Goal: Task Accomplishment & Management: Complete application form

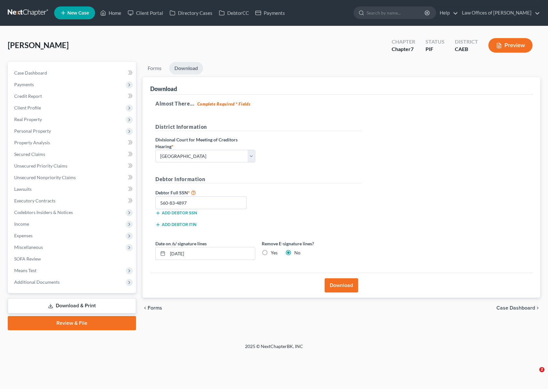
select select "0"
click at [113, 15] on link "Home" at bounding box center [110, 13] width 27 height 12
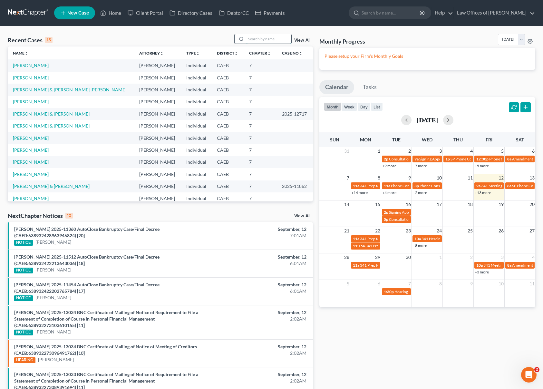
click at [265, 38] on input "search" at bounding box center [268, 38] width 45 height 9
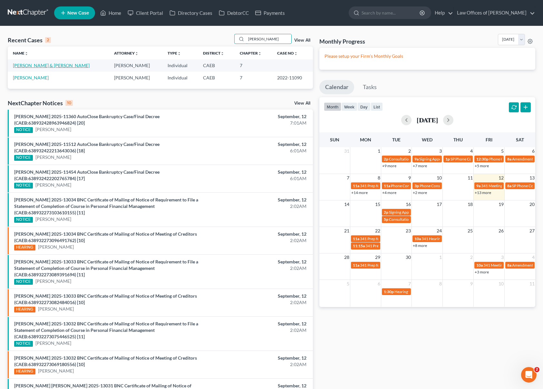
type input "[PERSON_NAME]"
click at [37, 66] on link "[PERSON_NAME] & [PERSON_NAME]" at bounding box center [51, 65] width 77 height 5
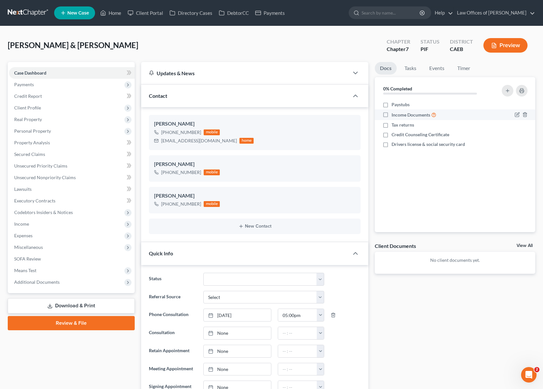
scroll to position [1388, 0]
click at [46, 224] on span "Income" at bounding box center [72, 224] width 126 height 12
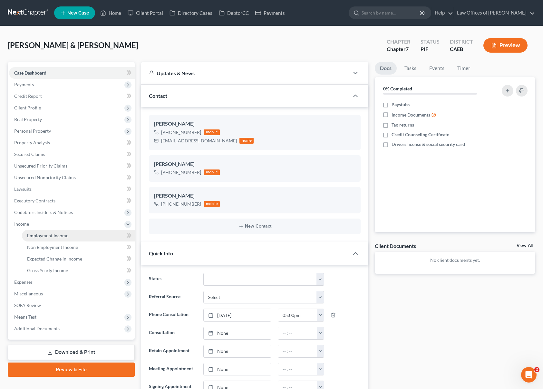
click at [56, 237] on span "Employment Income" at bounding box center [47, 235] width 41 height 5
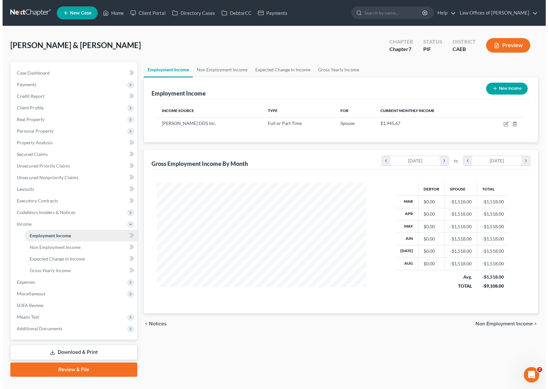
scroll to position [115, 223]
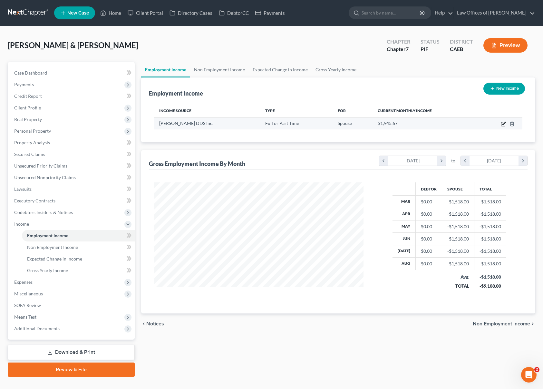
click at [502, 124] on icon "button" at bounding box center [503, 123] width 5 height 5
select select "0"
select select "4"
select select "2"
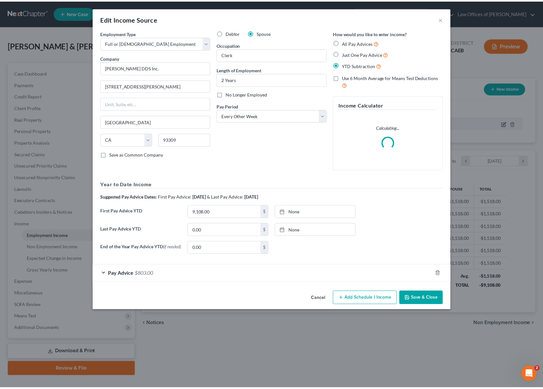
scroll to position [115, 224]
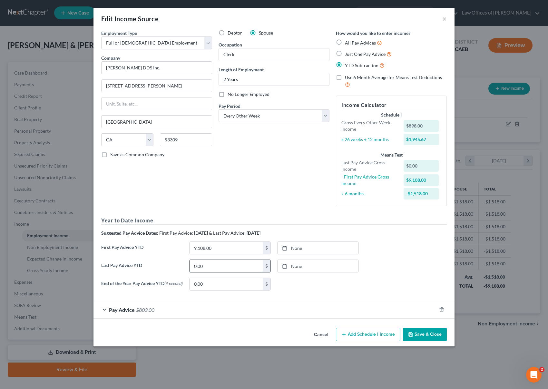
click at [213, 264] on input "0.00" at bounding box center [226, 266] width 73 height 12
type input "25,468"
click at [228, 95] on div "No Longer Employed" at bounding box center [274, 94] width 111 height 6
click at [228, 94] on label "No Longer Employed" at bounding box center [249, 94] width 42 height 6
click at [230, 94] on input "No Longer Employed" at bounding box center [232, 93] width 4 height 4
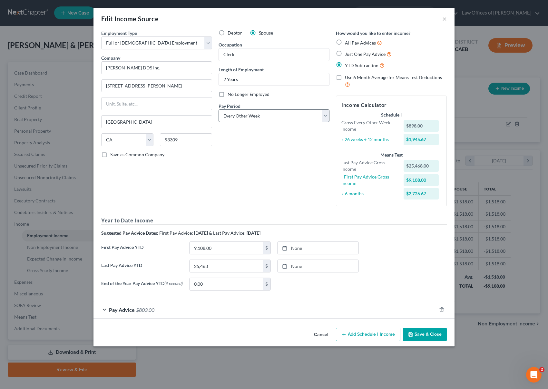
checkbox input "true"
click at [424, 337] on button "Save & Close" at bounding box center [425, 334] width 44 height 14
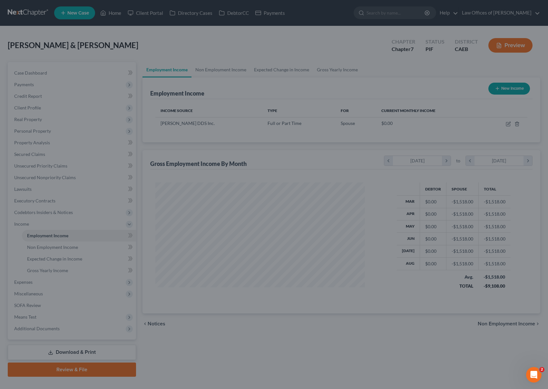
scroll to position [322411, 322304]
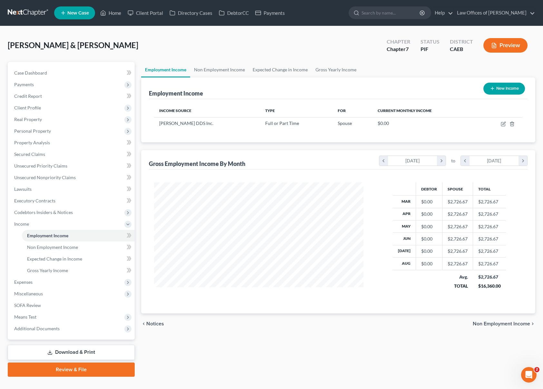
click at [498, 92] on button "New Income" at bounding box center [505, 89] width 42 height 12
select select "0"
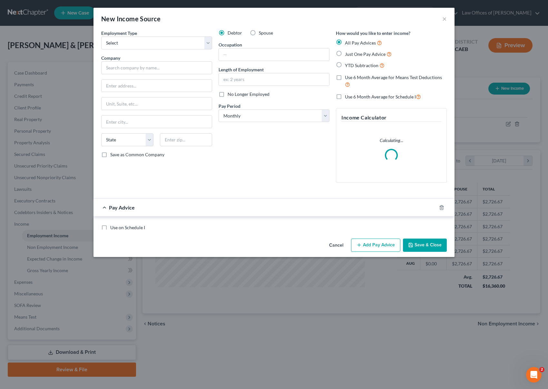
scroll to position [115, 224]
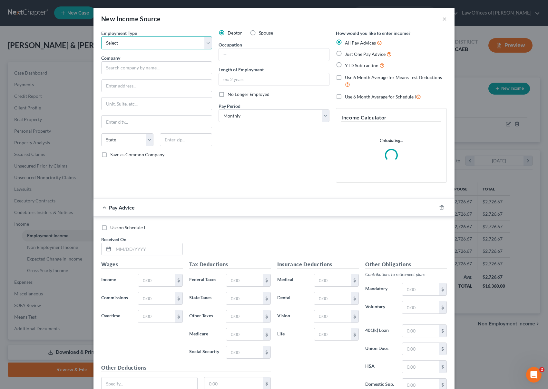
click at [206, 42] on select "Select Full or [DEMOGRAPHIC_DATA] Employment Self Employment" at bounding box center [156, 42] width 111 height 13
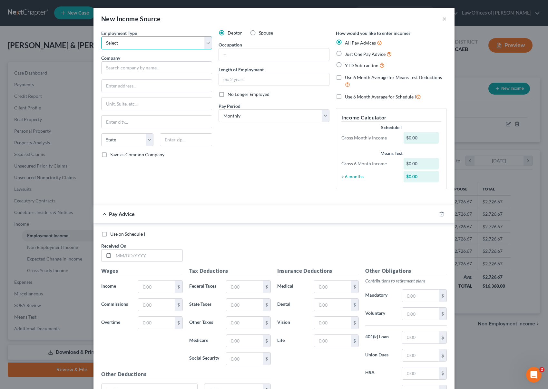
select select "0"
click at [101, 36] on select "Select Full or [DEMOGRAPHIC_DATA] Employment Self Employment" at bounding box center [156, 42] width 111 height 13
click at [145, 71] on input "text" at bounding box center [156, 67] width 111 height 13
type input "Current"
click at [252, 80] on input "text" at bounding box center [274, 79] width 110 height 12
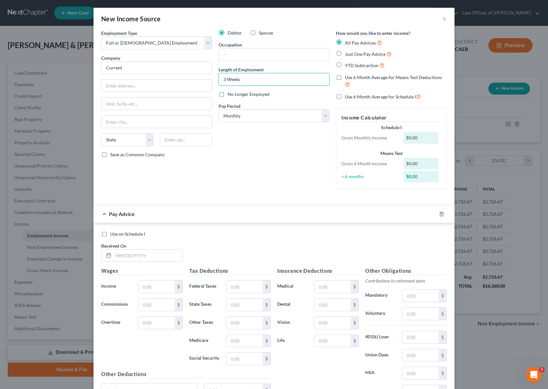
type input "3 Weeks"
click at [234, 54] on input "text" at bounding box center [274, 54] width 110 height 12
type input "Clerk"
click at [154, 254] on input "text" at bounding box center [148, 255] width 69 height 12
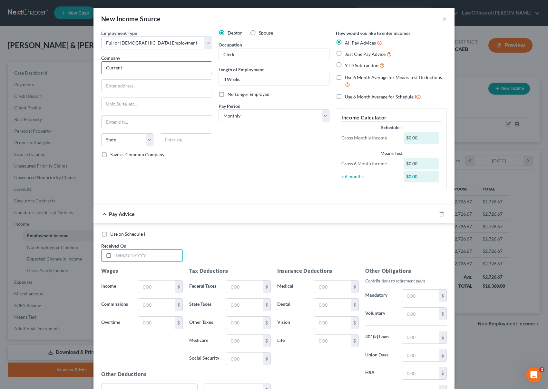
click at [146, 70] on input "Current" at bounding box center [156, 67] width 111 height 13
click at [154, 255] on input "text" at bounding box center [148, 255] width 69 height 12
type input "[DATE]"
type input "2,855"
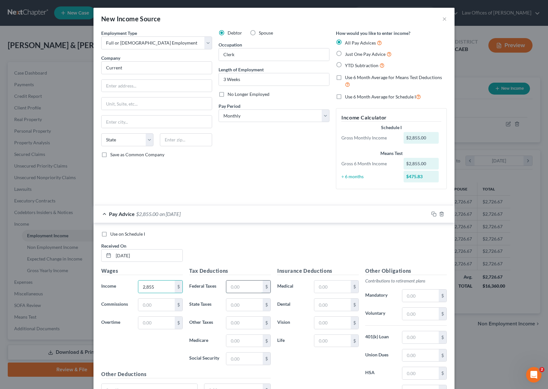
click at [249, 286] on input "text" at bounding box center [244, 286] width 36 height 12
type input "540."
click at [323, 115] on select "Select Monthly Twice Monthly Every Other Week Weekly" at bounding box center [274, 115] width 111 height 13
select select "1"
click at [219, 109] on select "Select Monthly Twice Monthly Every Other Week Weekly" at bounding box center [274, 115] width 111 height 13
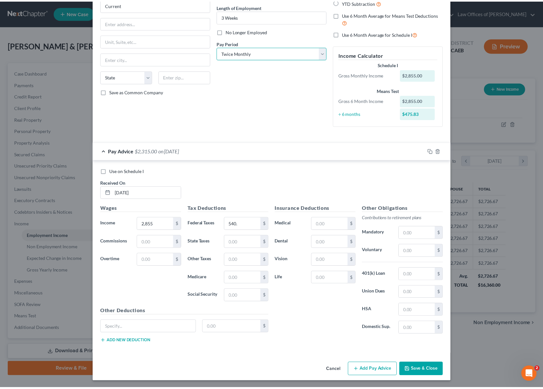
scroll to position [64, 0]
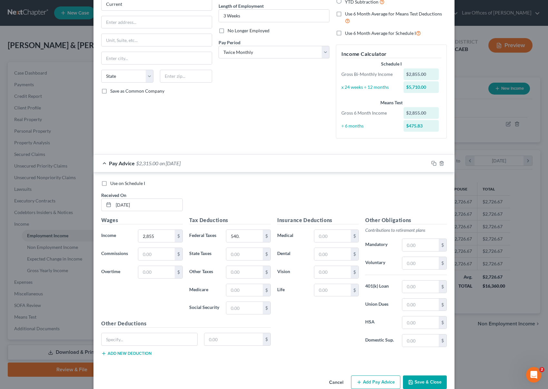
click at [420, 379] on button "Save & Close" at bounding box center [425, 382] width 44 height 14
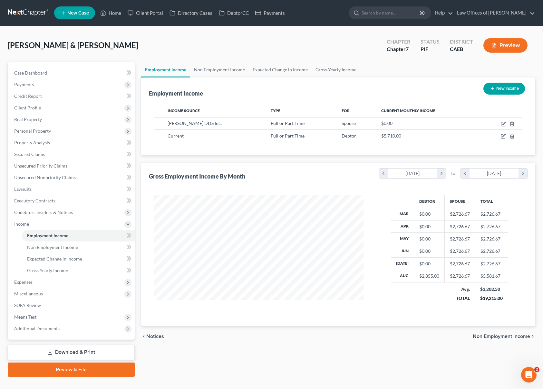
scroll to position [322411, 322304]
click at [63, 272] on span "Gross Yearly Income" at bounding box center [47, 269] width 41 height 5
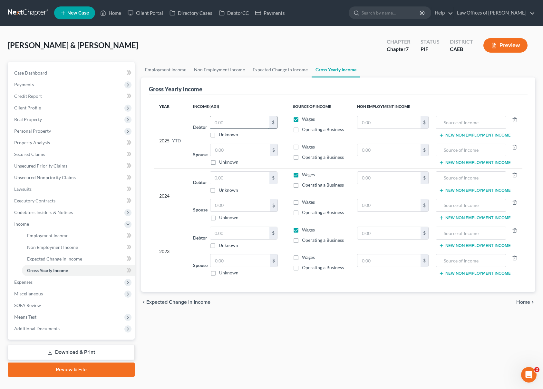
click at [242, 121] on input "text" at bounding box center [239, 122] width 59 height 12
type input "5,868."
click at [202, 141] on td "Spouse $ Unknown Balance Undetermined $ Unknown" at bounding box center [238, 155] width 100 height 28
click at [233, 176] on input "text" at bounding box center [239, 178] width 59 height 12
type input "59,892"
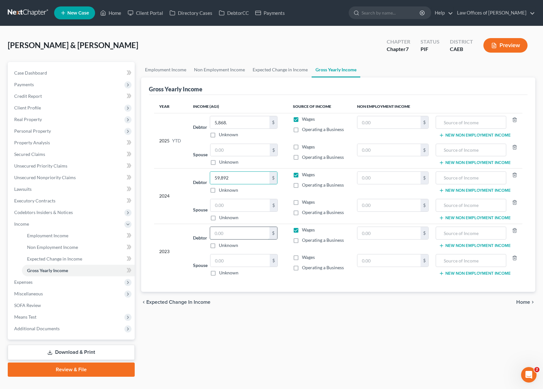
click at [238, 232] on input "text" at bounding box center [239, 233] width 59 height 12
type input "64,357."
click at [232, 148] on input "text" at bounding box center [240, 150] width 59 height 12
type input "31,336."
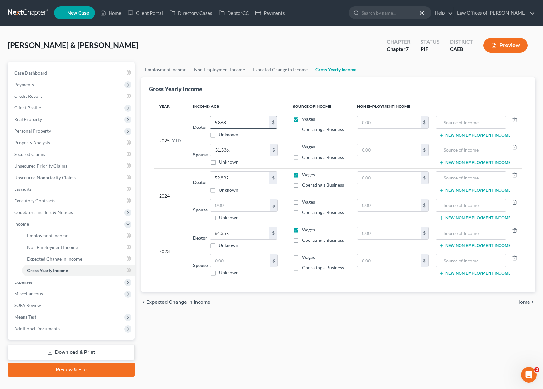
click at [230, 122] on input "5,868." at bounding box center [239, 122] width 59 height 12
click at [55, 73] on link "Case Dashboard" at bounding box center [72, 73] width 126 height 12
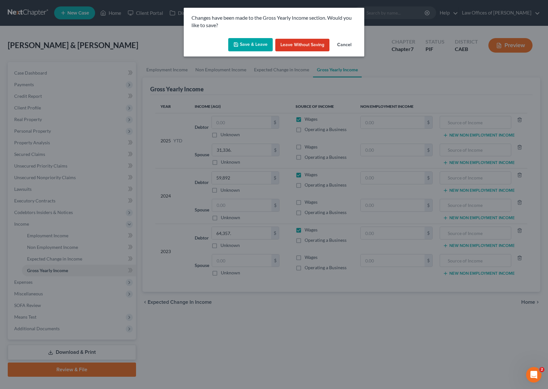
click at [246, 43] on button "Save & Leave" at bounding box center [250, 45] width 45 height 14
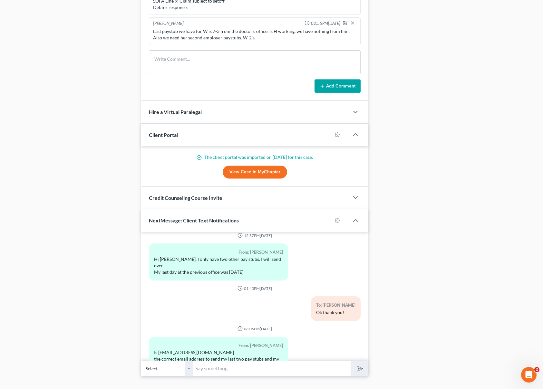
scroll to position [561, 0]
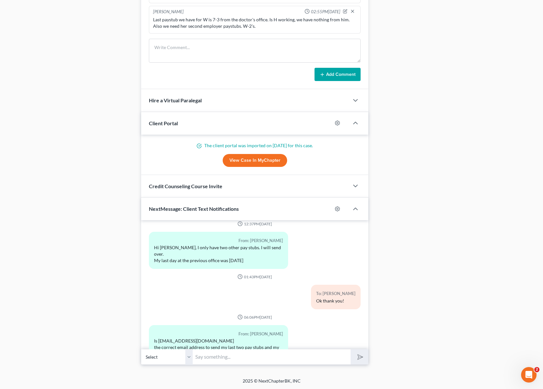
click at [208, 351] on input "text" at bounding box center [272, 357] width 158 height 16
type input "Hi. Sorry for sending this text so early. What is the name and address of your …"
click at [351, 349] on button "submit" at bounding box center [360, 356] width 18 height 15
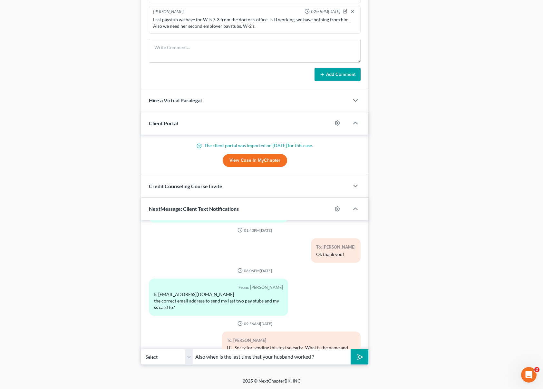
type input "Also when is the last time that your husband worked ?"
click at [351, 349] on button "submit" at bounding box center [360, 356] width 18 height 15
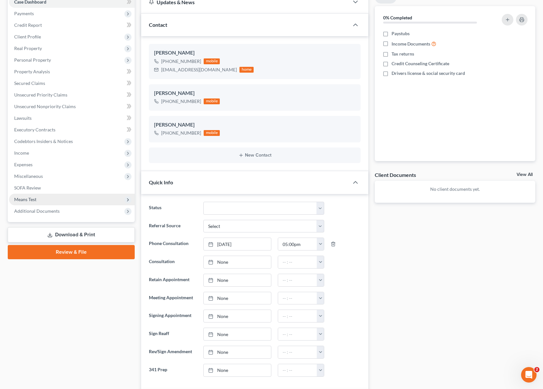
scroll to position [70, 0]
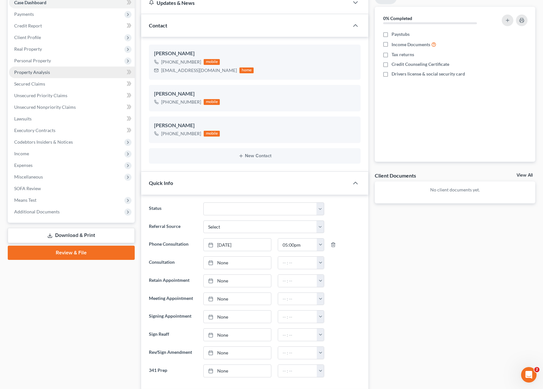
click at [54, 74] on link "Property Analysis" at bounding box center [72, 72] width 126 height 12
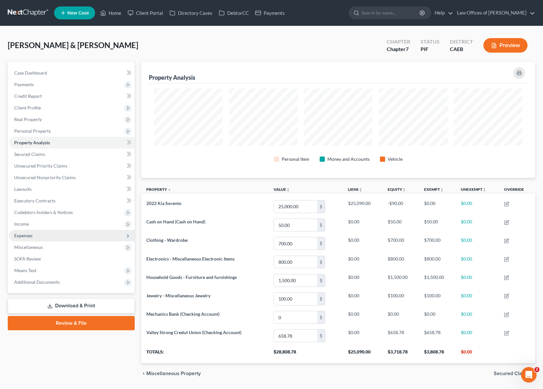
click at [37, 236] on span "Expenses" at bounding box center [72, 236] width 126 height 12
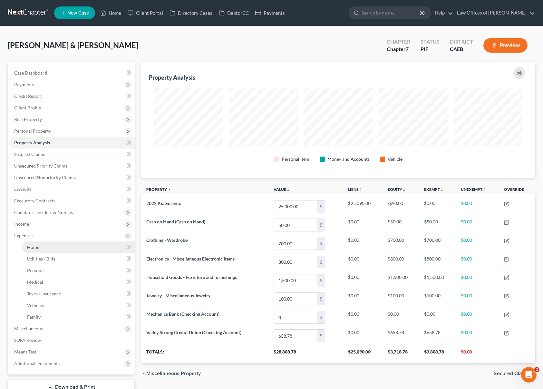
click at [37, 242] on link "Home" at bounding box center [78, 247] width 113 height 12
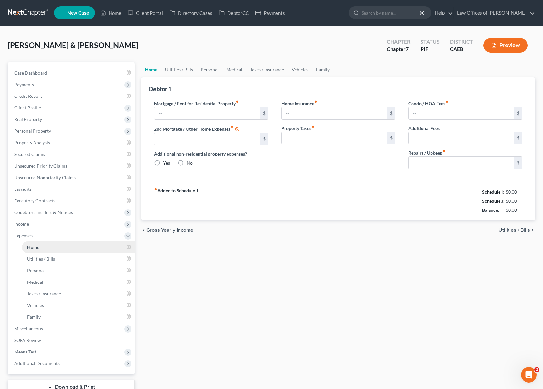
type input "1,800.00"
type input "0.00"
radio input "true"
type input "0.00"
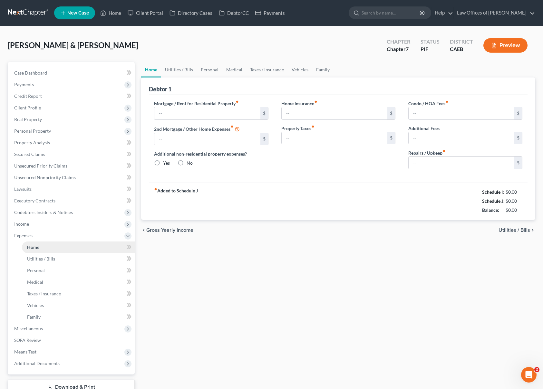
type input "0.00"
type input "200.00"
click at [183, 73] on link "Utilities / Bills" at bounding box center [179, 69] width 36 height 15
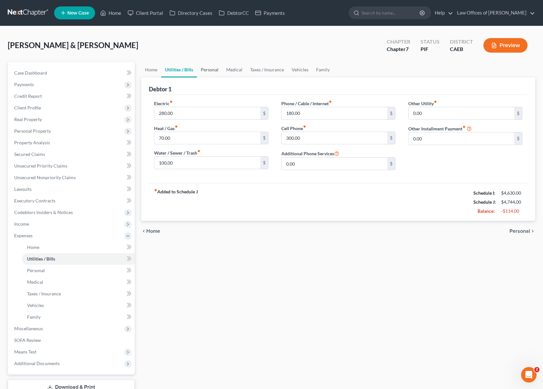
click at [211, 70] on link "Personal" at bounding box center [209, 69] width 25 height 15
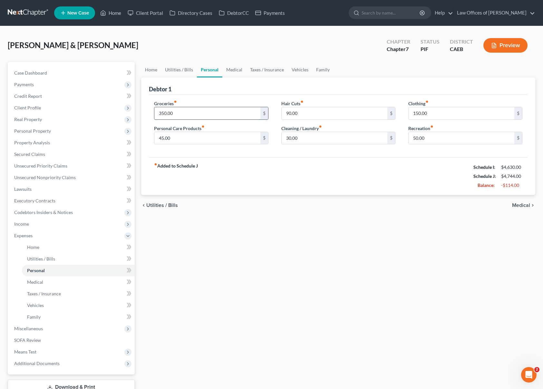
click at [184, 114] on input "350.00" at bounding box center [207, 113] width 106 height 12
type input "450."
click at [210, 167] on div "fiber_manual_record Added to Schedule J Schedule I: $4,630.00 Schedule J: $4,84…" at bounding box center [338, 176] width 379 height 38
click at [168, 68] on link "Utilities / Bills" at bounding box center [179, 69] width 36 height 15
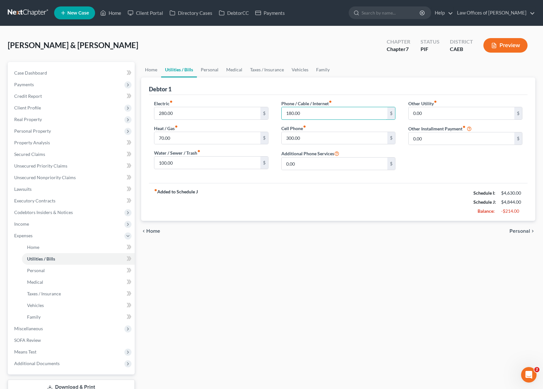
drag, startPoint x: 312, startPoint y: 116, endPoint x: 271, endPoint y: 107, distance: 41.9
click at [271, 107] on div "Electric fiber_manual_record 280.00 $ Heat / Gas fiber_manual_record 70.00 $ Wa…" at bounding box center [339, 137] width 382 height 75
drag, startPoint x: 304, startPoint y: 115, endPoint x: 268, endPoint y: 110, distance: 36.4
click at [268, 110] on div "Electric fiber_manual_record 280.00 $ Heat / Gas fiber_manual_record 70.00 $ Wa…" at bounding box center [339, 137] width 382 height 75
click at [215, 72] on link "Personal" at bounding box center [209, 69] width 25 height 15
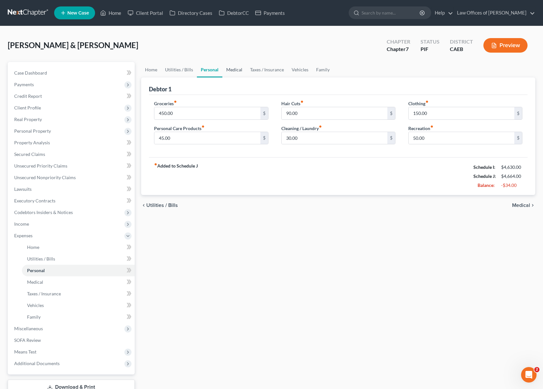
click at [232, 70] on link "Medical" at bounding box center [235, 69] width 24 height 15
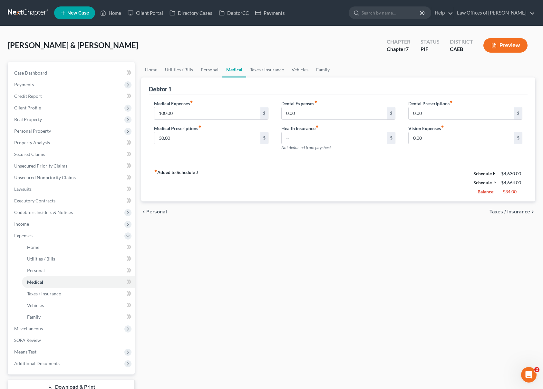
click at [232, 69] on link "Medical" at bounding box center [235, 69] width 24 height 15
click at [232, 65] on link "Medical" at bounding box center [235, 69] width 24 height 15
click at [265, 71] on link "Taxes / Insurance" at bounding box center [267, 69] width 42 height 15
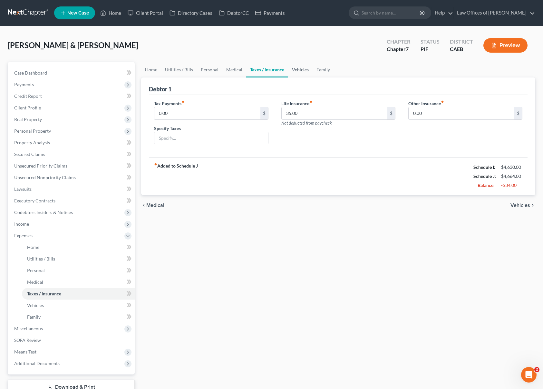
click at [297, 68] on link "Vehicles" at bounding box center [300, 69] width 25 height 15
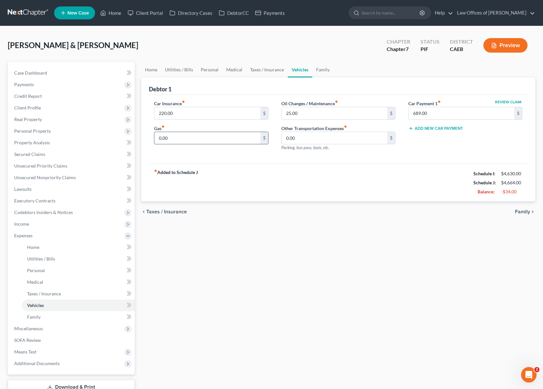
click at [177, 141] on input "0.00" at bounding box center [207, 138] width 106 height 12
type input "150."
click at [147, 70] on link "Home" at bounding box center [151, 69] width 20 height 15
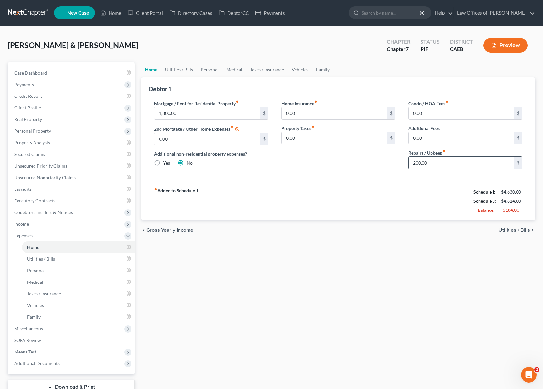
click at [443, 161] on input "200.00" at bounding box center [462, 162] width 106 height 12
click at [174, 69] on link "Utilities / Bills" at bounding box center [179, 69] width 36 height 15
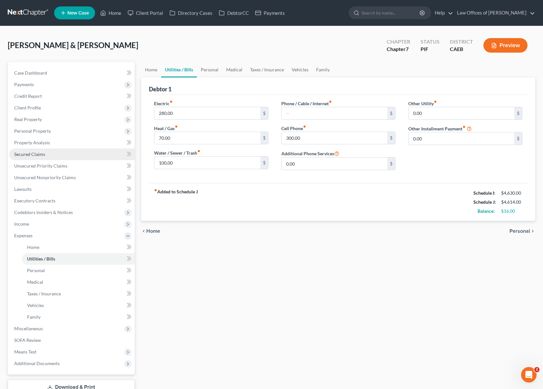
click at [53, 155] on link "Secured Claims" at bounding box center [72, 154] width 126 height 12
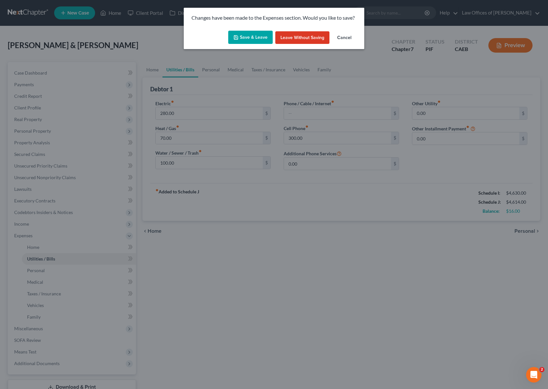
click at [252, 37] on button "Save & Leave" at bounding box center [250, 38] width 45 height 14
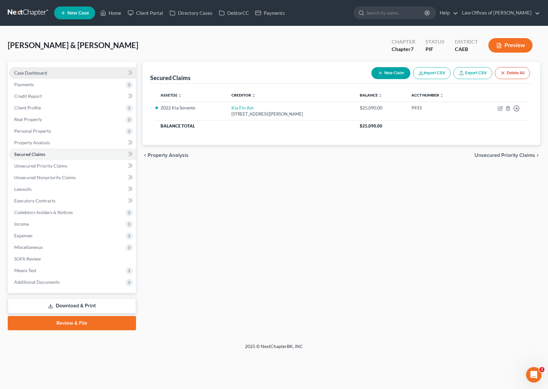
click at [56, 75] on link "Case Dashboard" at bounding box center [72, 73] width 127 height 12
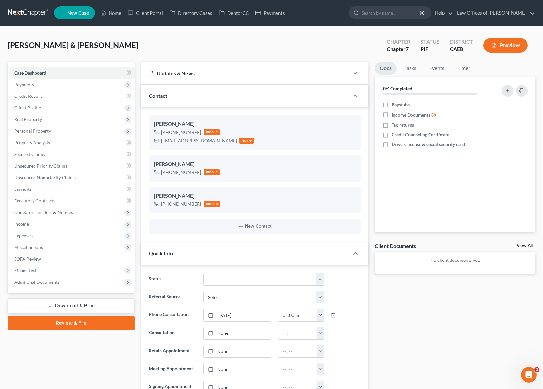
click at [104, 302] on link "Download & Print" at bounding box center [71, 305] width 127 height 15
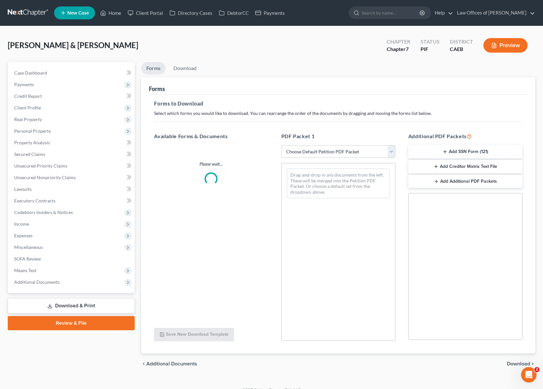
click at [104, 302] on link "Download & Print" at bounding box center [71, 305] width 127 height 15
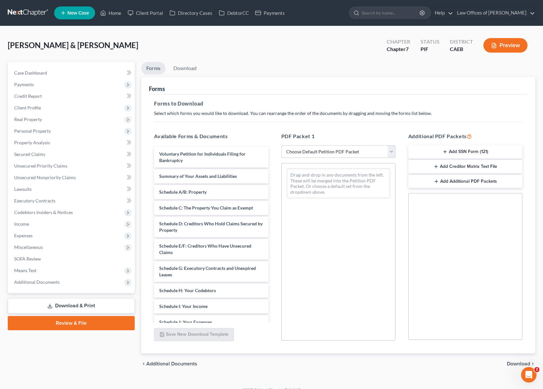
click at [391, 153] on select "Choose Default Petition PDF Packet Complete Bankruptcy Petition (all forms and …" at bounding box center [339, 151] width 114 height 13
select select "4"
click at [282, 145] on select "Choose Default Petition PDF Packet Complete Bankruptcy Petition (all forms and …" at bounding box center [339, 151] width 114 height 13
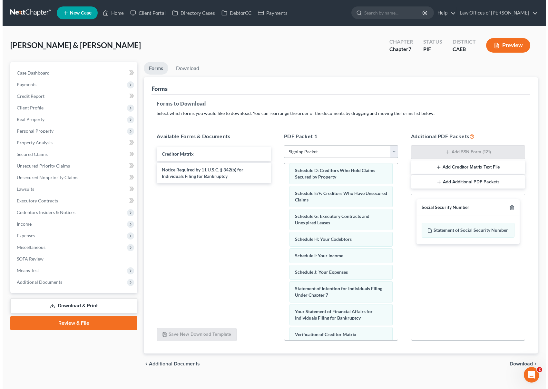
scroll to position [85, 0]
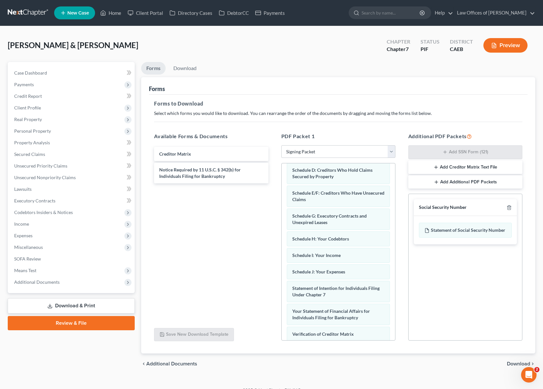
click at [518, 365] on span "Download" at bounding box center [518, 363] width 23 height 5
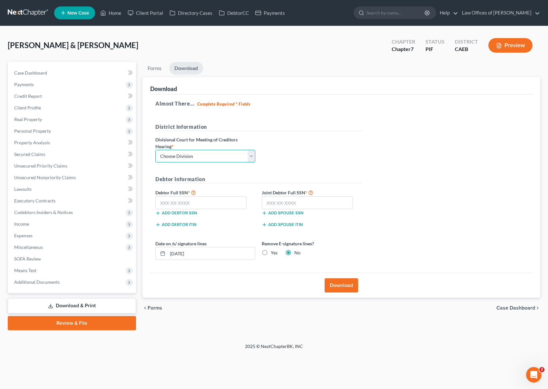
click at [253, 155] on select "Choose Division Fresno Modesto [GEOGRAPHIC_DATA]" at bounding box center [205, 156] width 100 height 13
select select "0"
click at [155, 150] on select "Choose Division Fresno Modesto [GEOGRAPHIC_DATA]" at bounding box center [205, 156] width 100 height 13
click at [219, 198] on input "text" at bounding box center [200, 202] width 91 height 13
type input "550-25-2290"
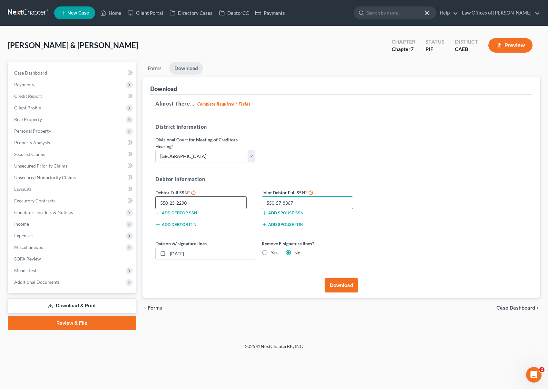
type input "550-57-8367"
click at [217, 207] on input "550-25-2290" at bounding box center [200, 202] width 91 height 13
click at [338, 284] on button "Download" at bounding box center [342, 285] width 34 height 14
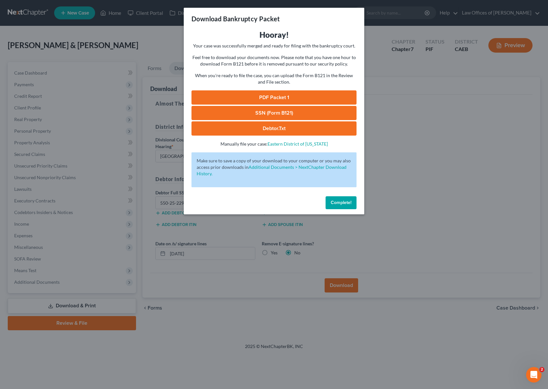
click at [278, 113] on link "SSN (Form B121)" at bounding box center [274, 113] width 165 height 14
click at [274, 97] on link "PDF Packet 1" at bounding box center [274, 97] width 165 height 14
